Goal: Transaction & Acquisition: Download file/media

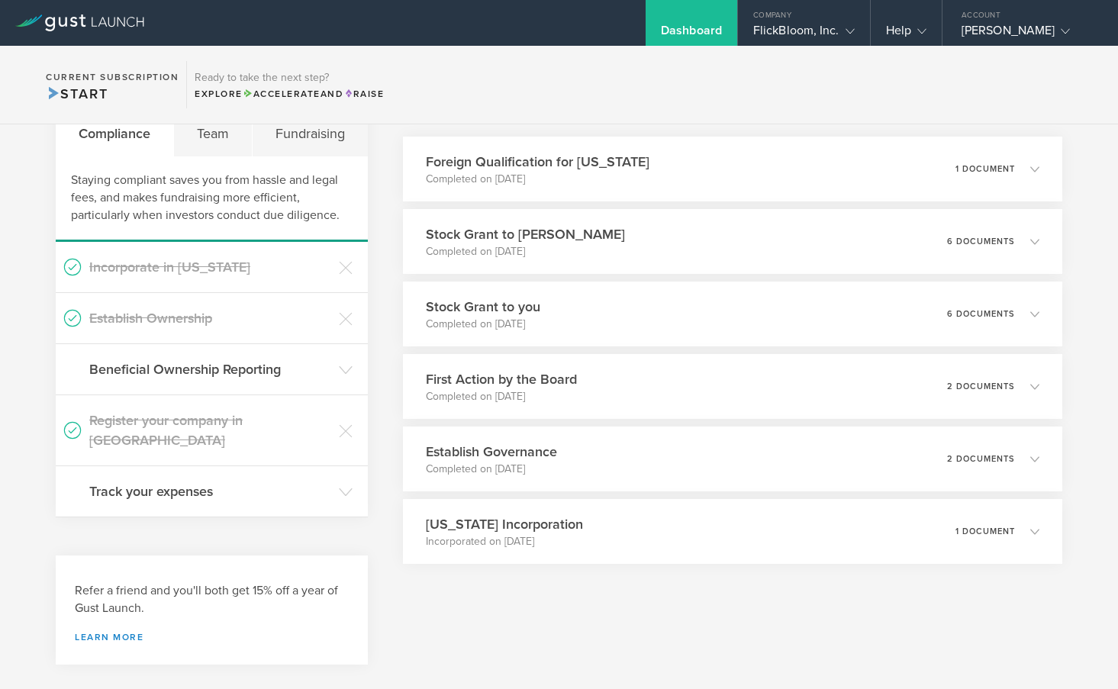
scroll to position [74, 0]
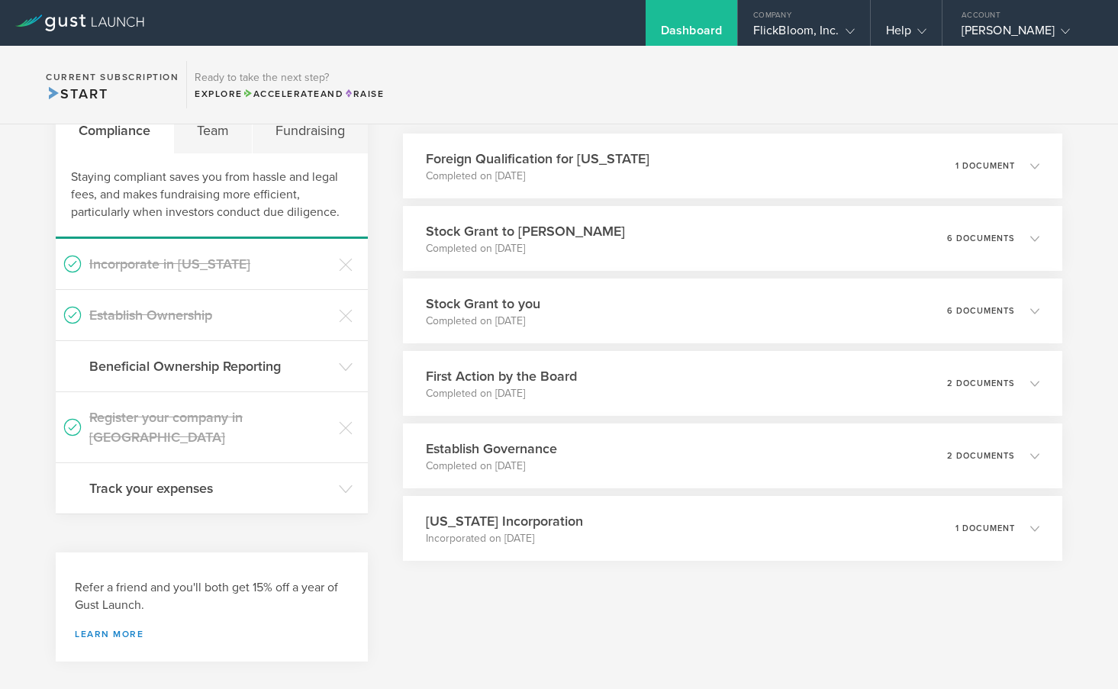
click at [266, 646] on div "What's next? Compliance Team Fundraising Staying compliant saves you from hassl…" at bounding box center [212, 372] width 312 height 607
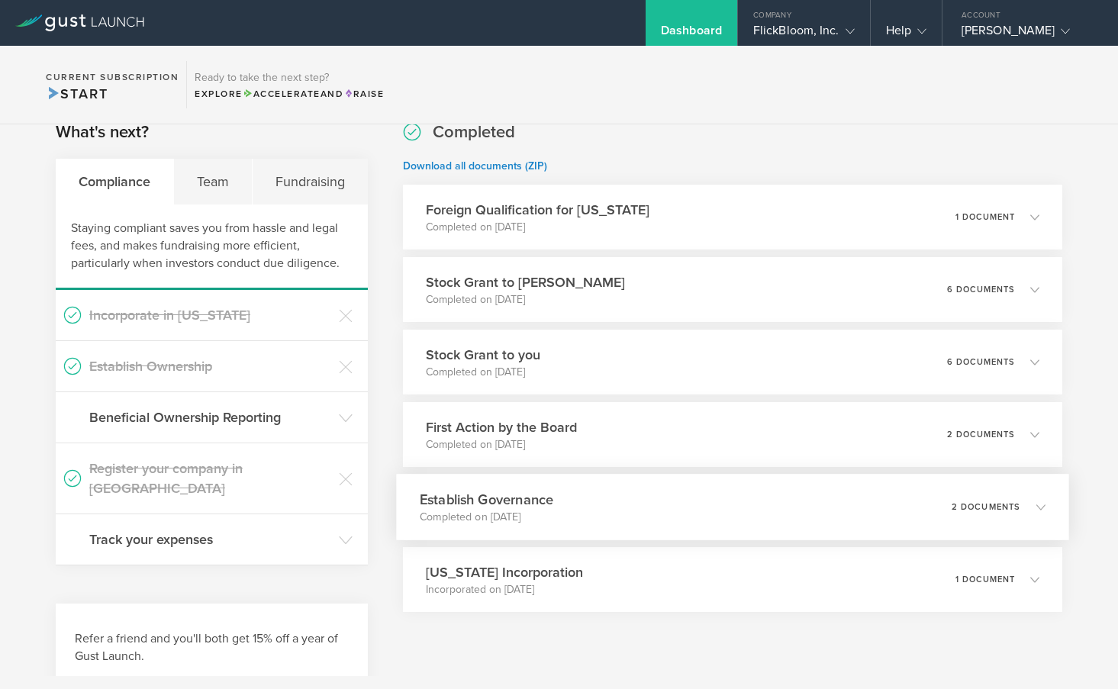
scroll to position [0, 0]
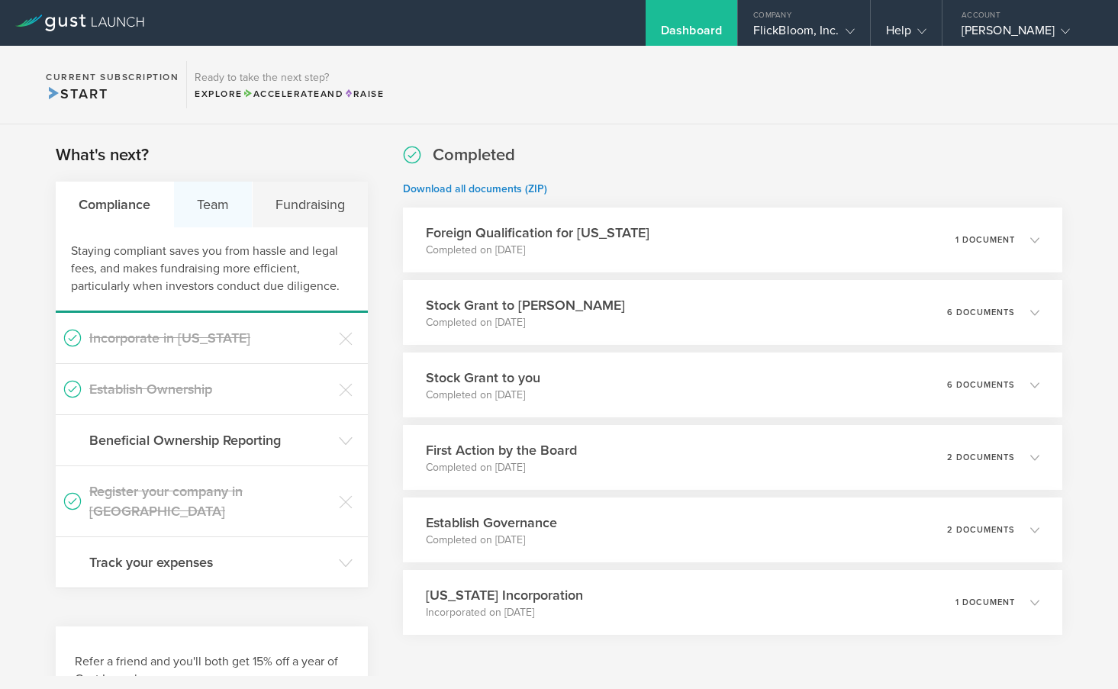
click at [210, 205] on div "Team" at bounding box center [213, 205] width 79 height 46
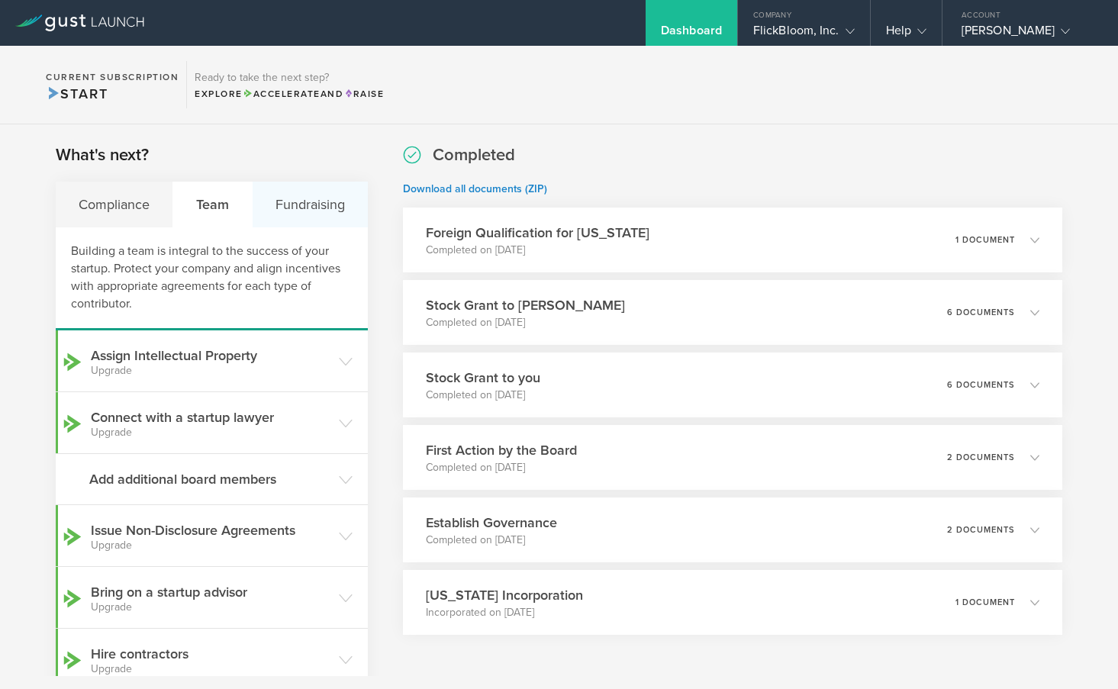
click at [304, 224] on div "Fundraising" at bounding box center [310, 205] width 115 height 46
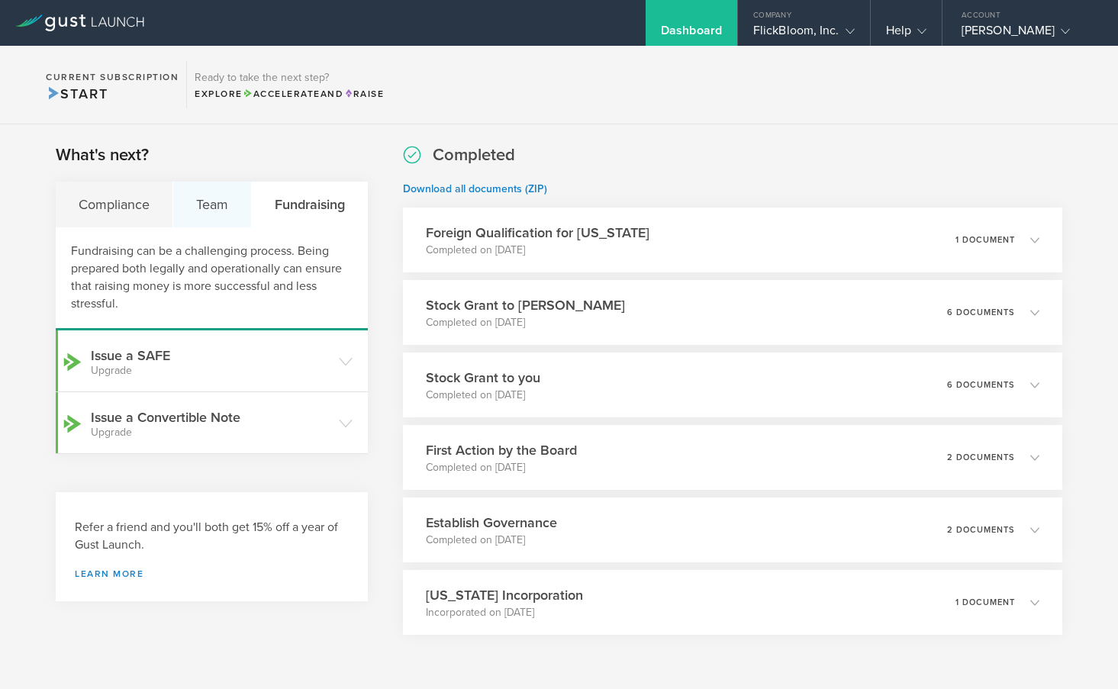
click at [202, 211] on div "Team" at bounding box center [212, 205] width 79 height 46
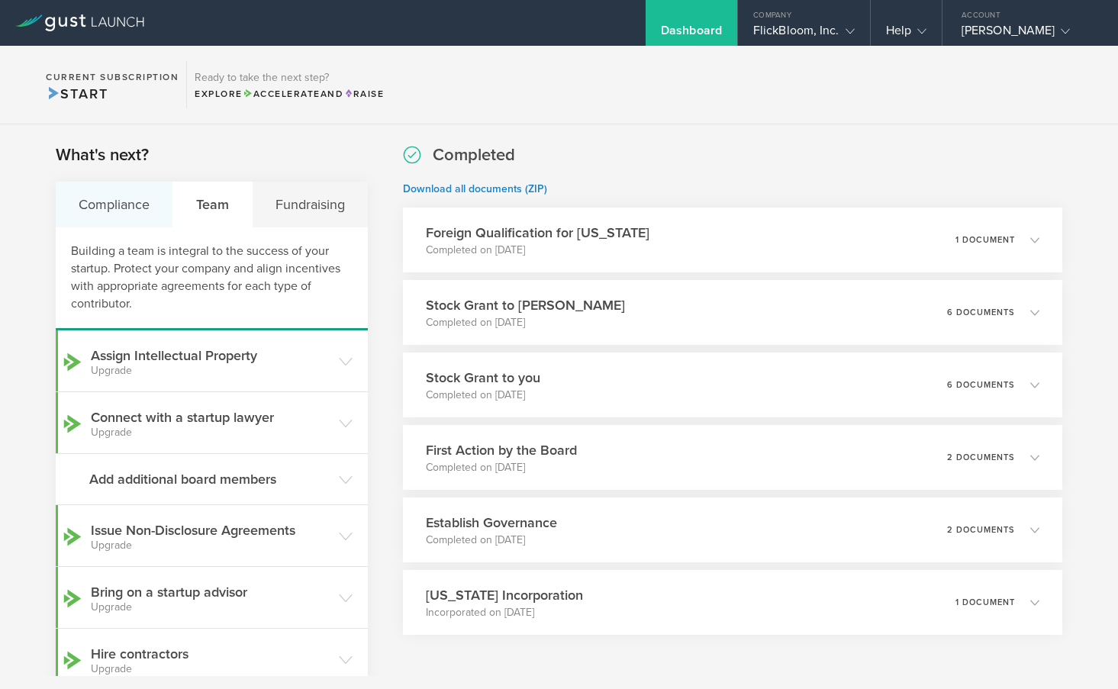
click at [108, 201] on div "Compliance" at bounding box center [115, 205] width 118 height 46
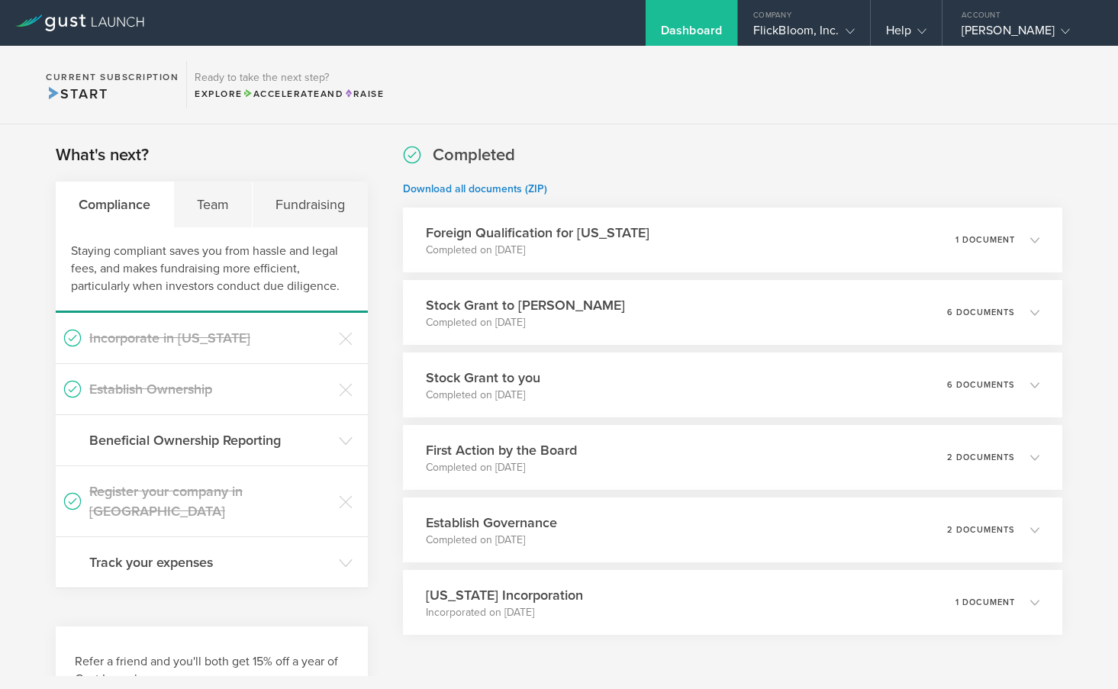
scroll to position [7, 0]
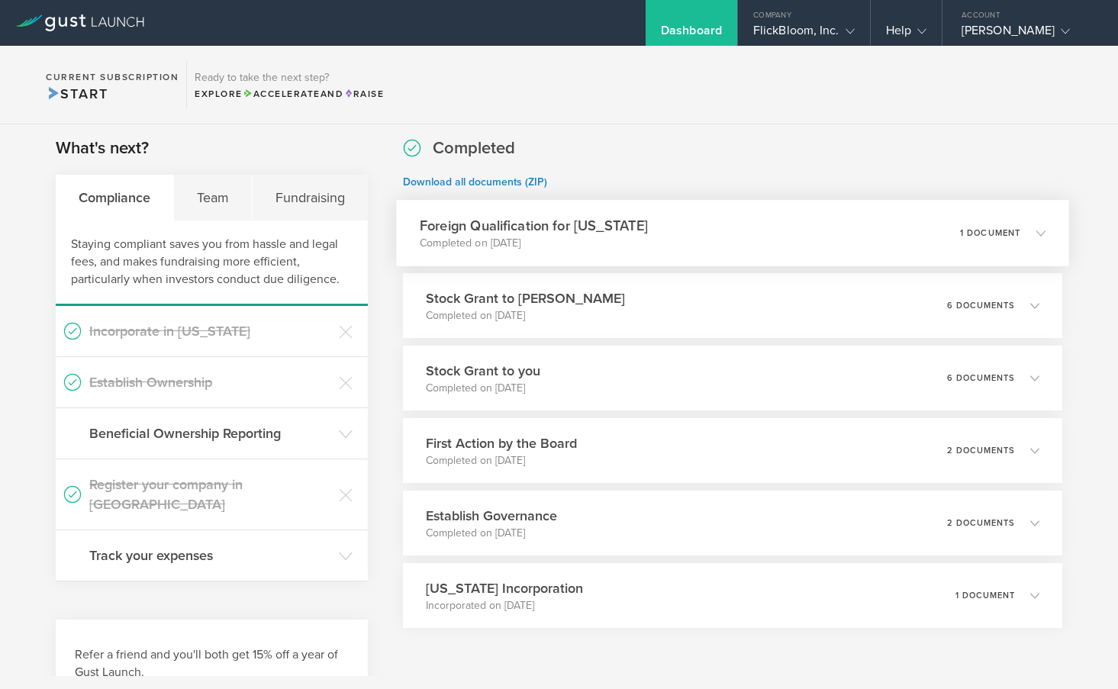
click at [669, 234] on div "Foreign Qualification for [US_STATE] Completed on [DATE] 1 document" at bounding box center [732, 233] width 672 height 66
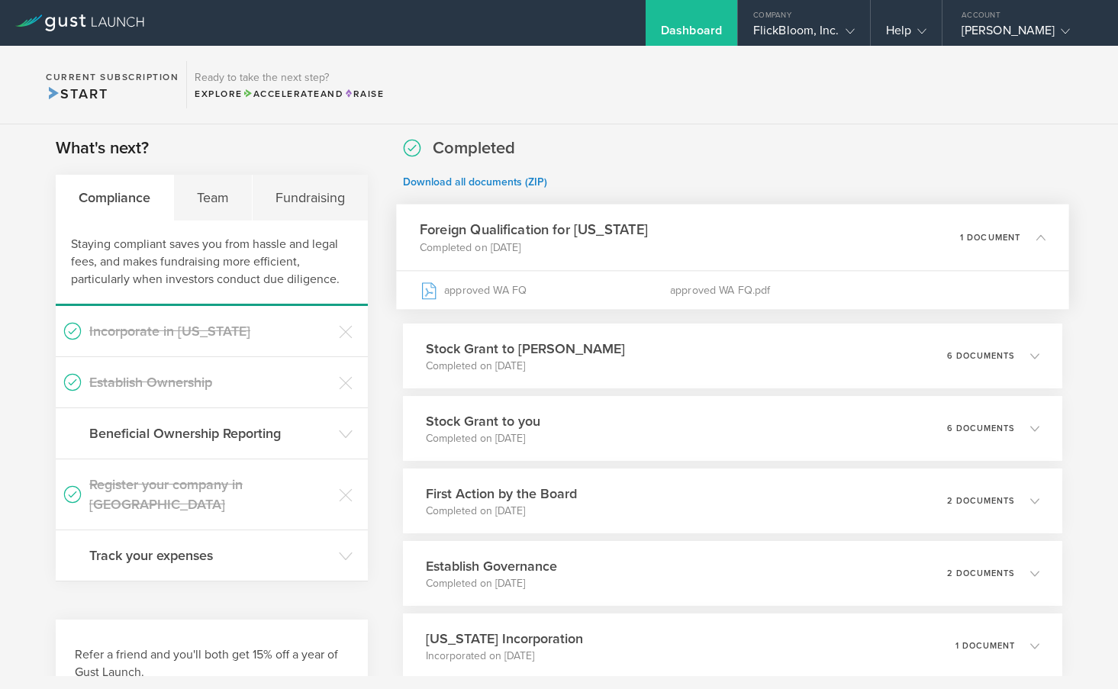
click at [669, 234] on div "Foreign Qualification for [US_STATE] Completed on [DATE] 1 document" at bounding box center [732, 238] width 672 height 66
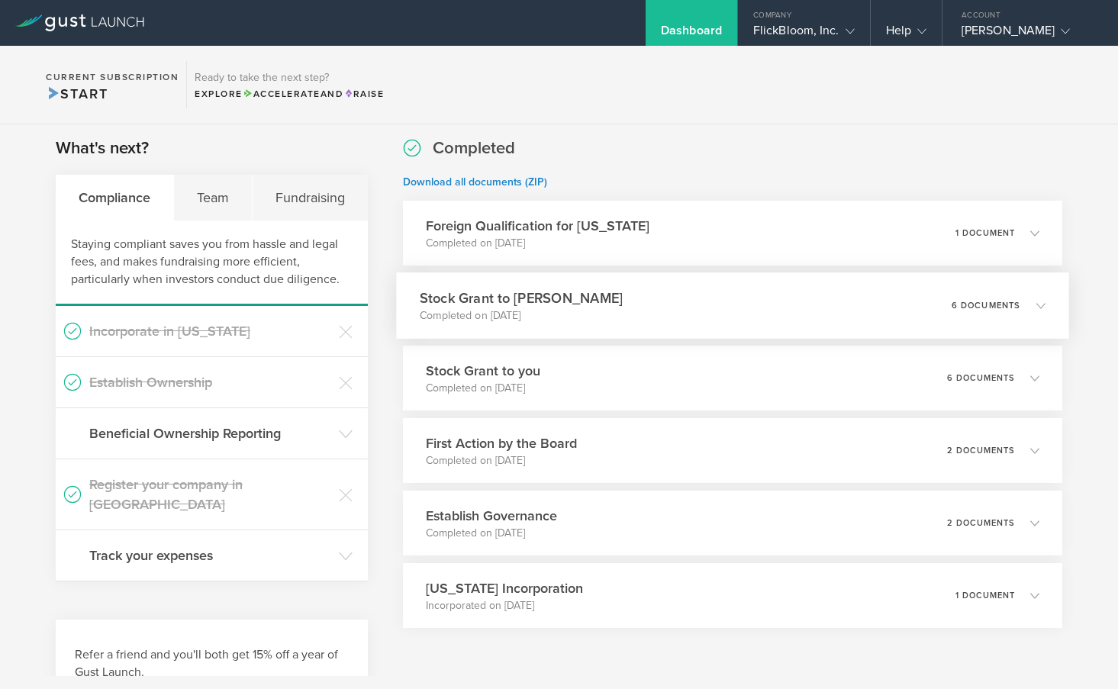
click at [669, 315] on div "Stock Grant to [PERSON_NAME] Completed on [DATE] 6 documents" at bounding box center [732, 305] width 672 height 66
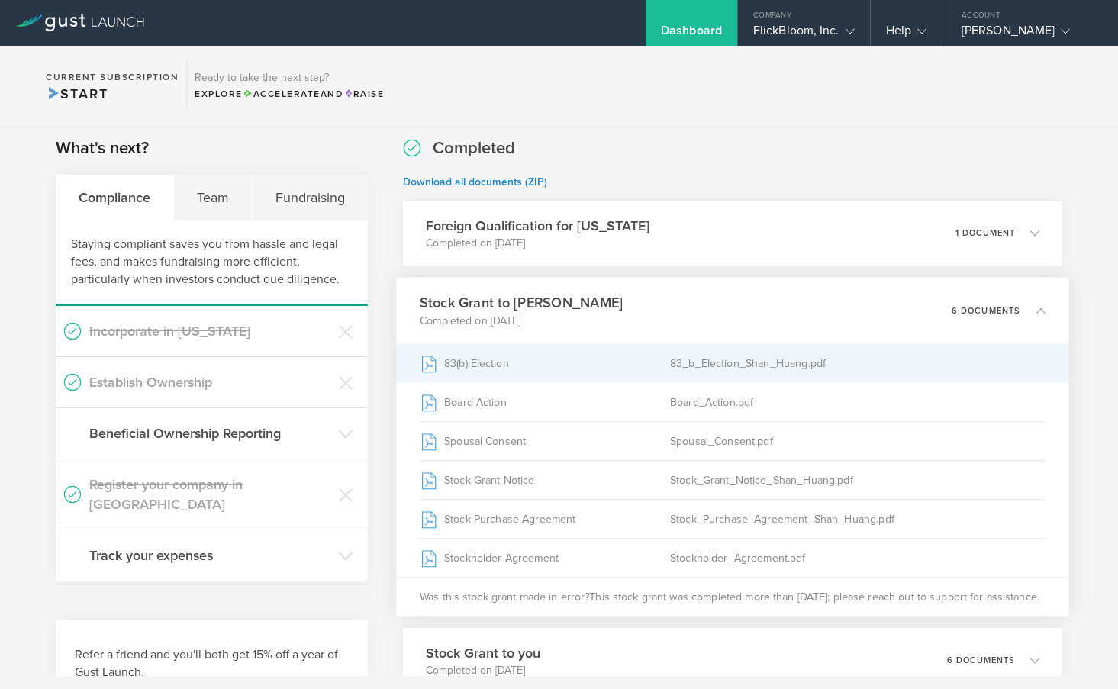
click at [643, 367] on div "83(b) Election" at bounding box center [545, 363] width 250 height 38
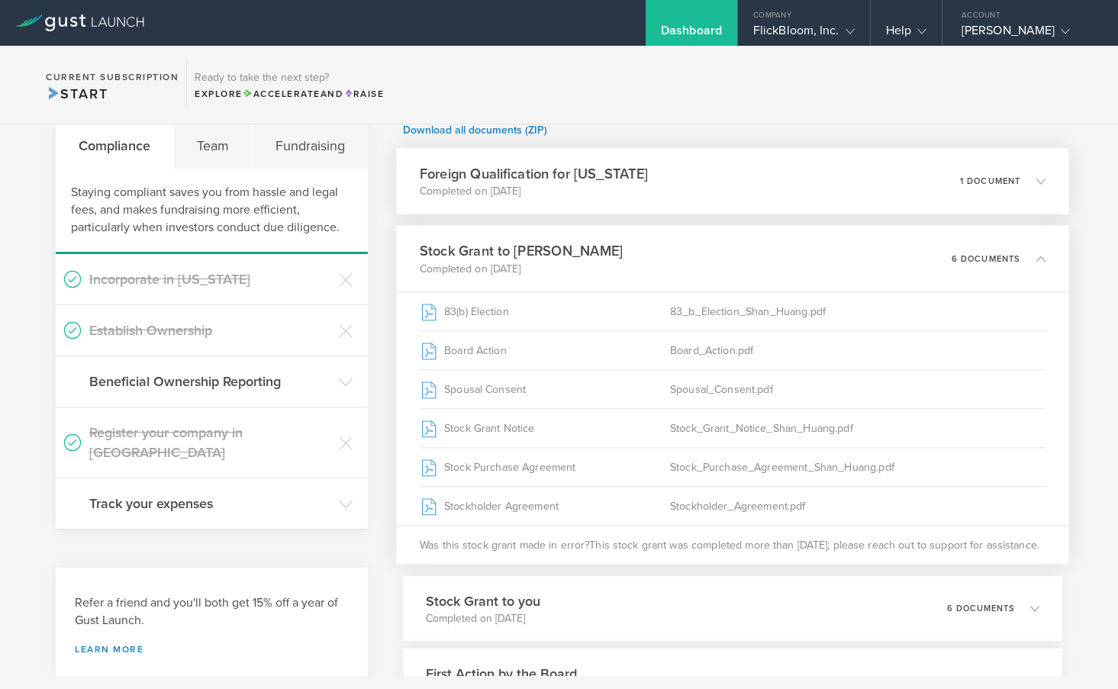
scroll to position [0, 0]
